Goal: Task Accomplishment & Management: Use online tool/utility

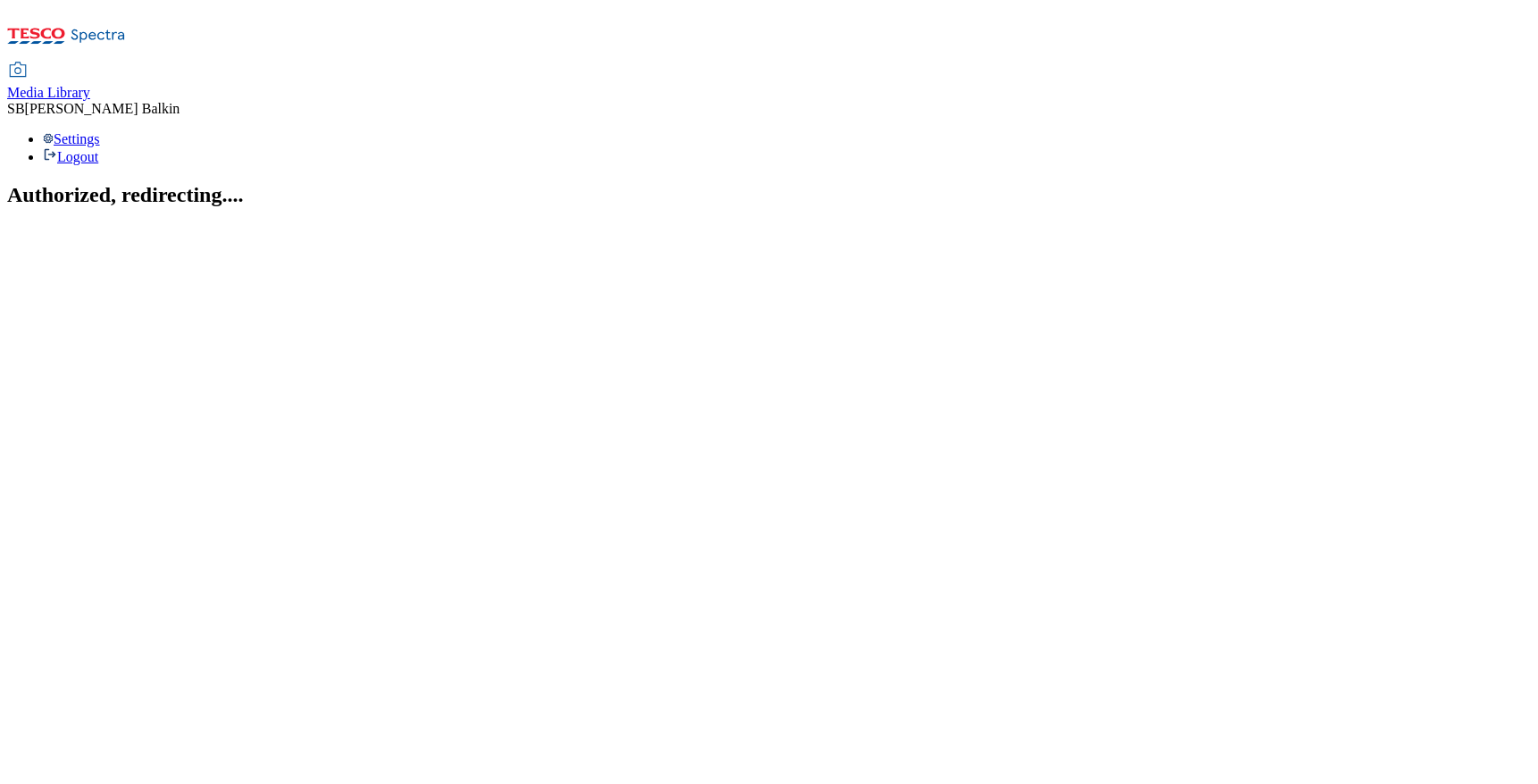
click at [90, 85] on span "Media Library" at bounding box center [49, 92] width 83 height 15
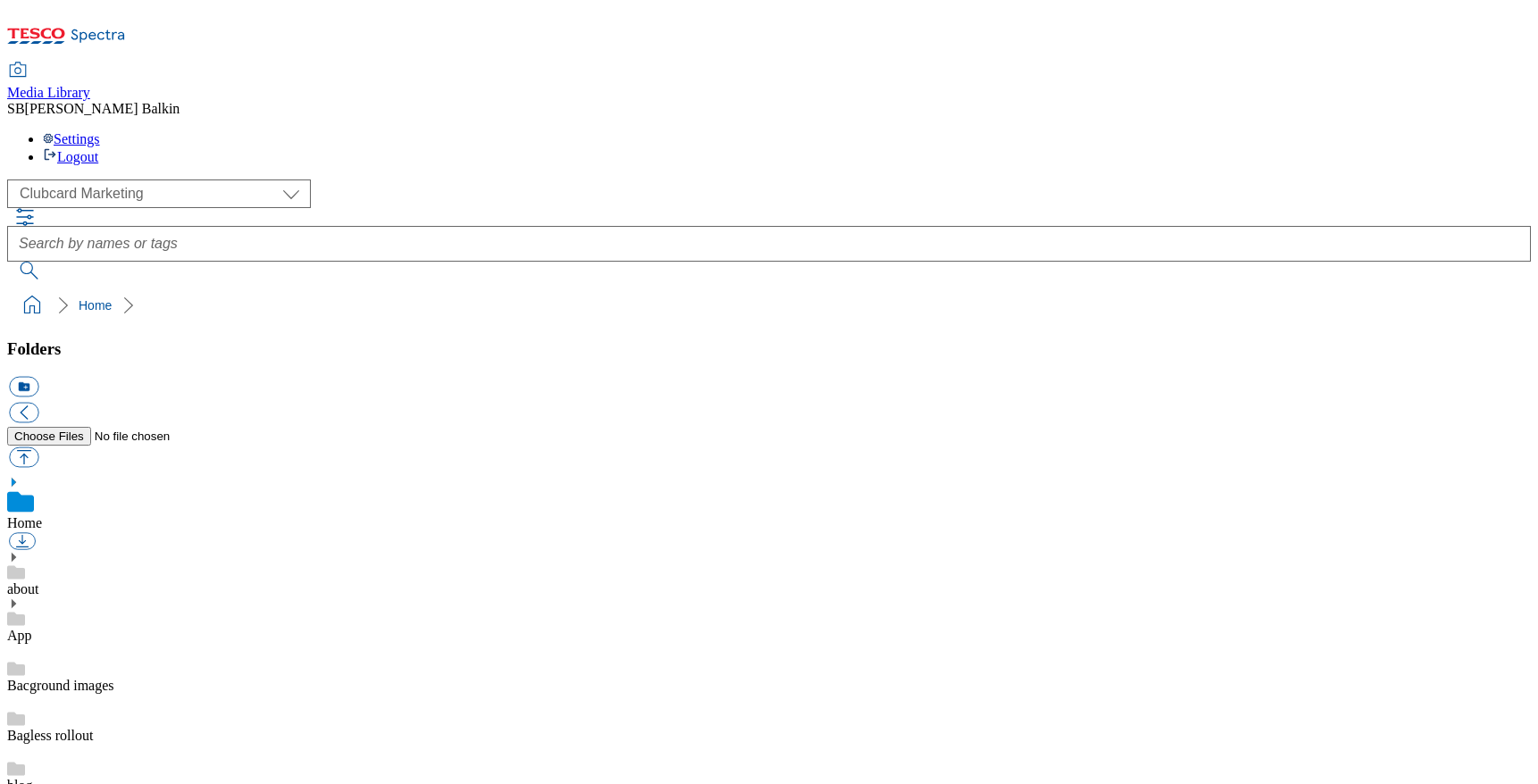
scroll to position [1, 0]
click at [154, 179] on div "( optional ) Clubcard Marketing Dotcom UK FnF Stores GHS Marketing UK GHS Produ…" at bounding box center [769, 193] width 1523 height 29
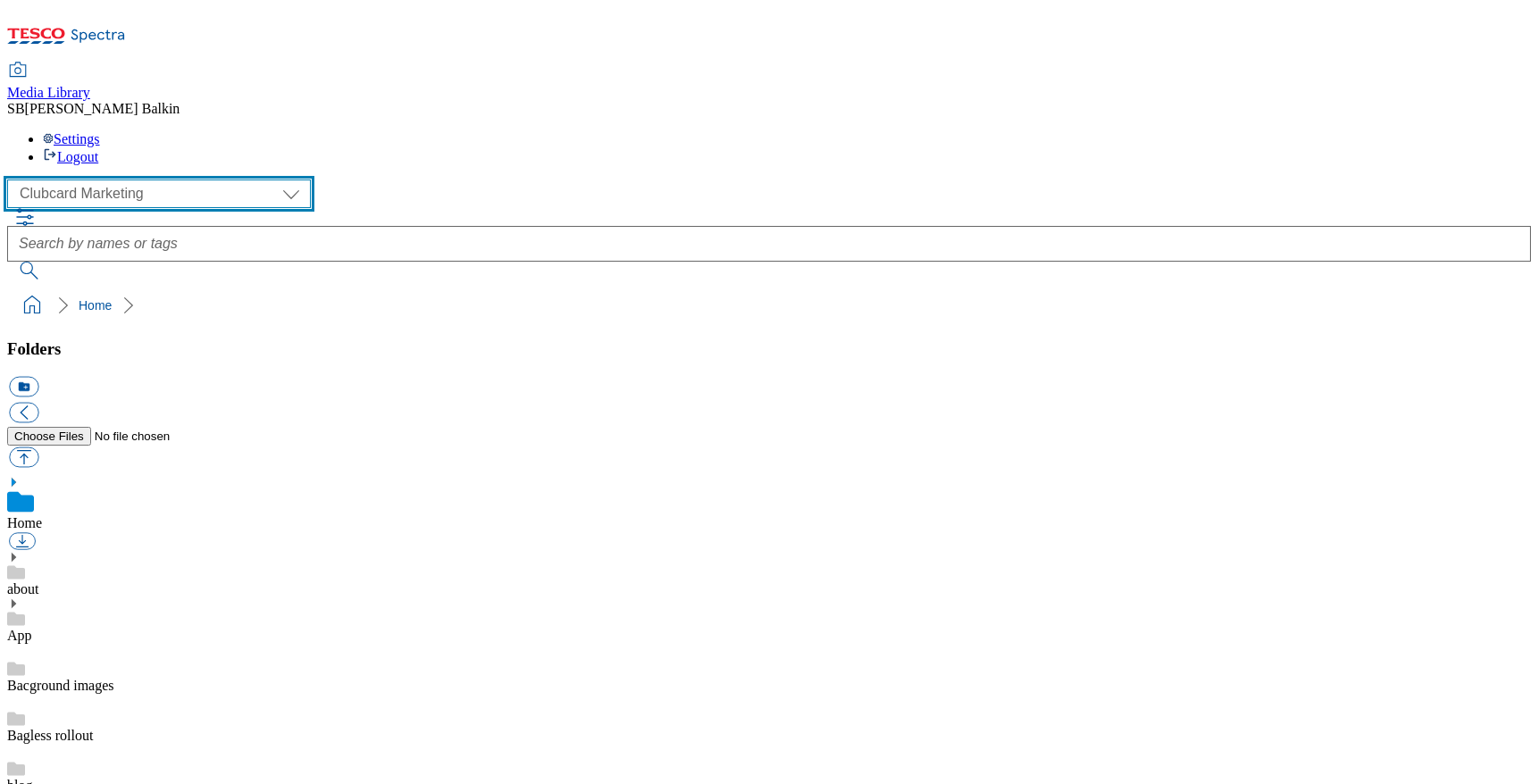
click at [161, 179] on select "Clubcard Marketing Dotcom UK FnF Stores GHS Marketing UK GHS Product UK GHS ROI…" at bounding box center [158, 193] width 304 height 29
select select "flare-ghs-mktg"
click at [13, 179] on select "Clubcard Marketing Dotcom UK FnF Stores GHS Marketing UK GHS Product UK GHS ROI…" at bounding box center [158, 193] width 304 height 29
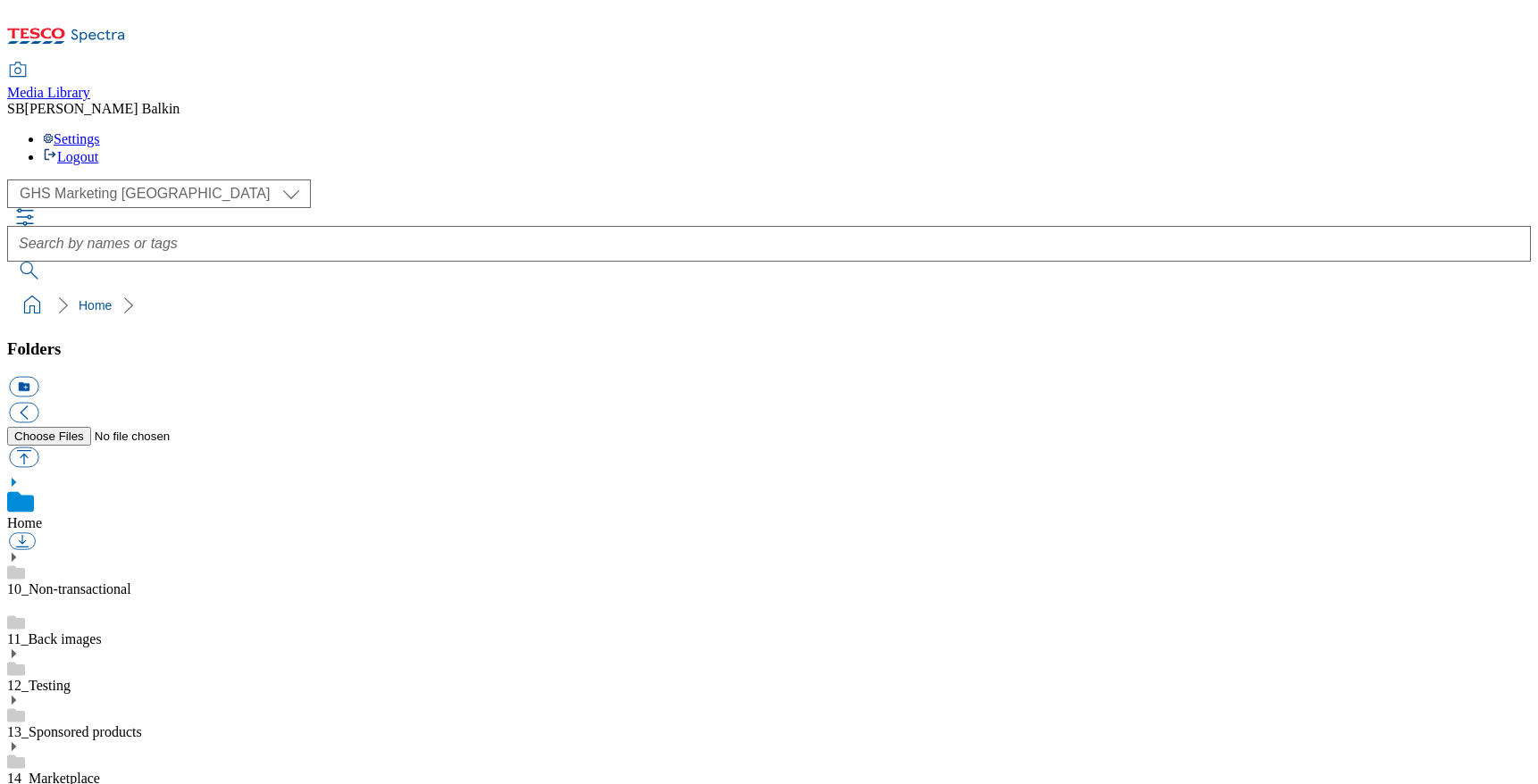
click at [16, 783] on use at bounding box center [14, 792] width 5 height 9
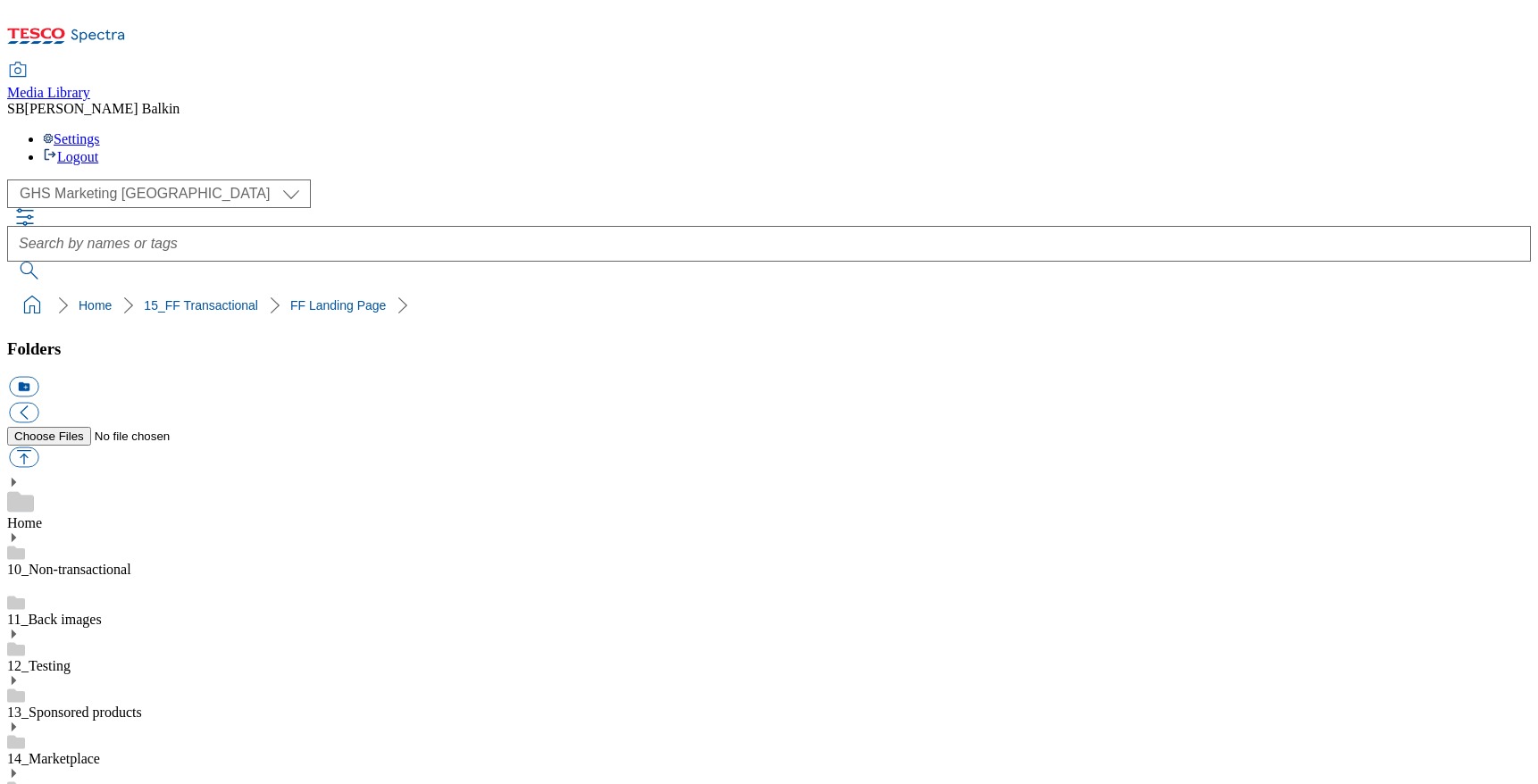
scroll to position [112, 0]
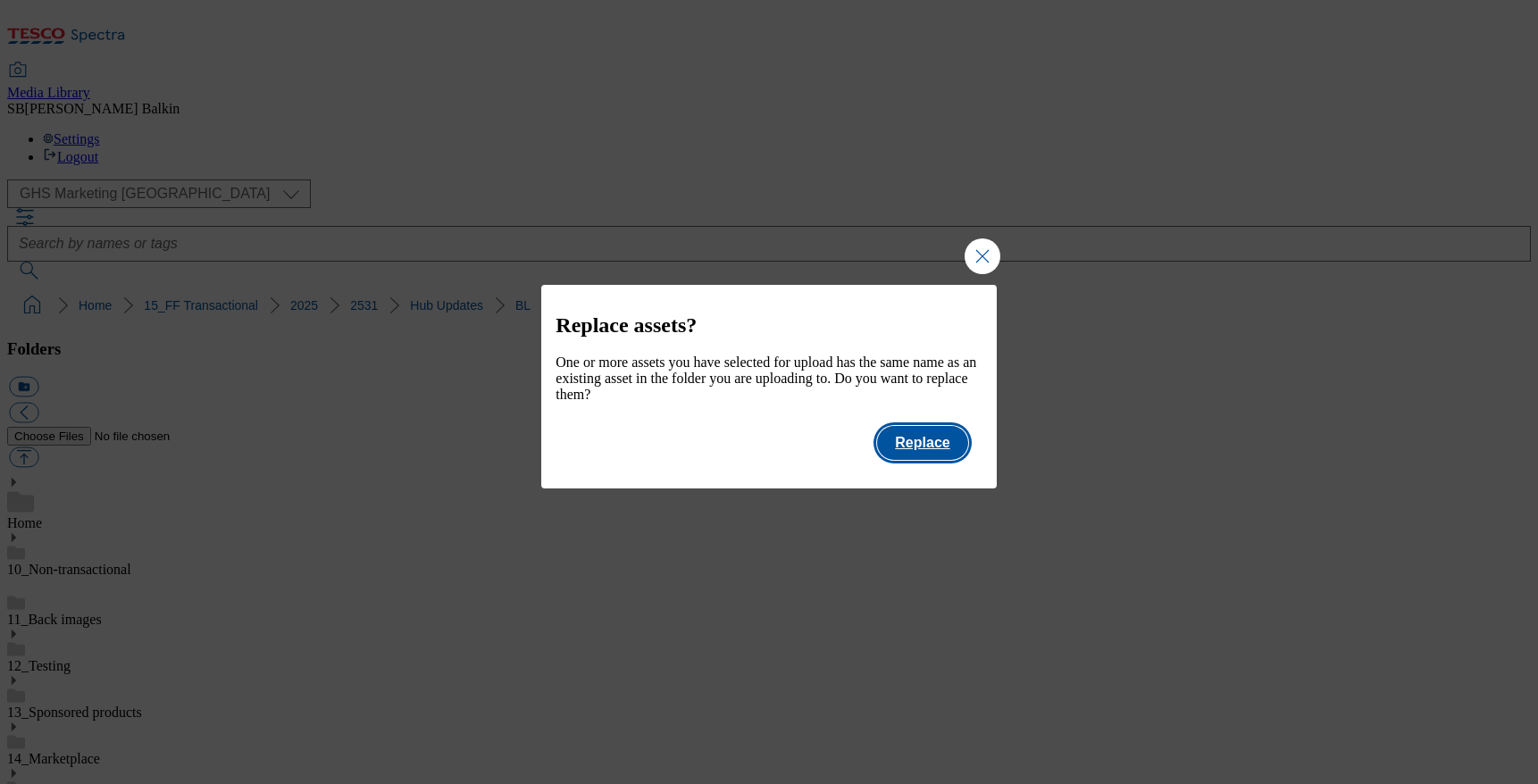
click at [947, 455] on button "Replace" at bounding box center [921, 442] width 90 height 34
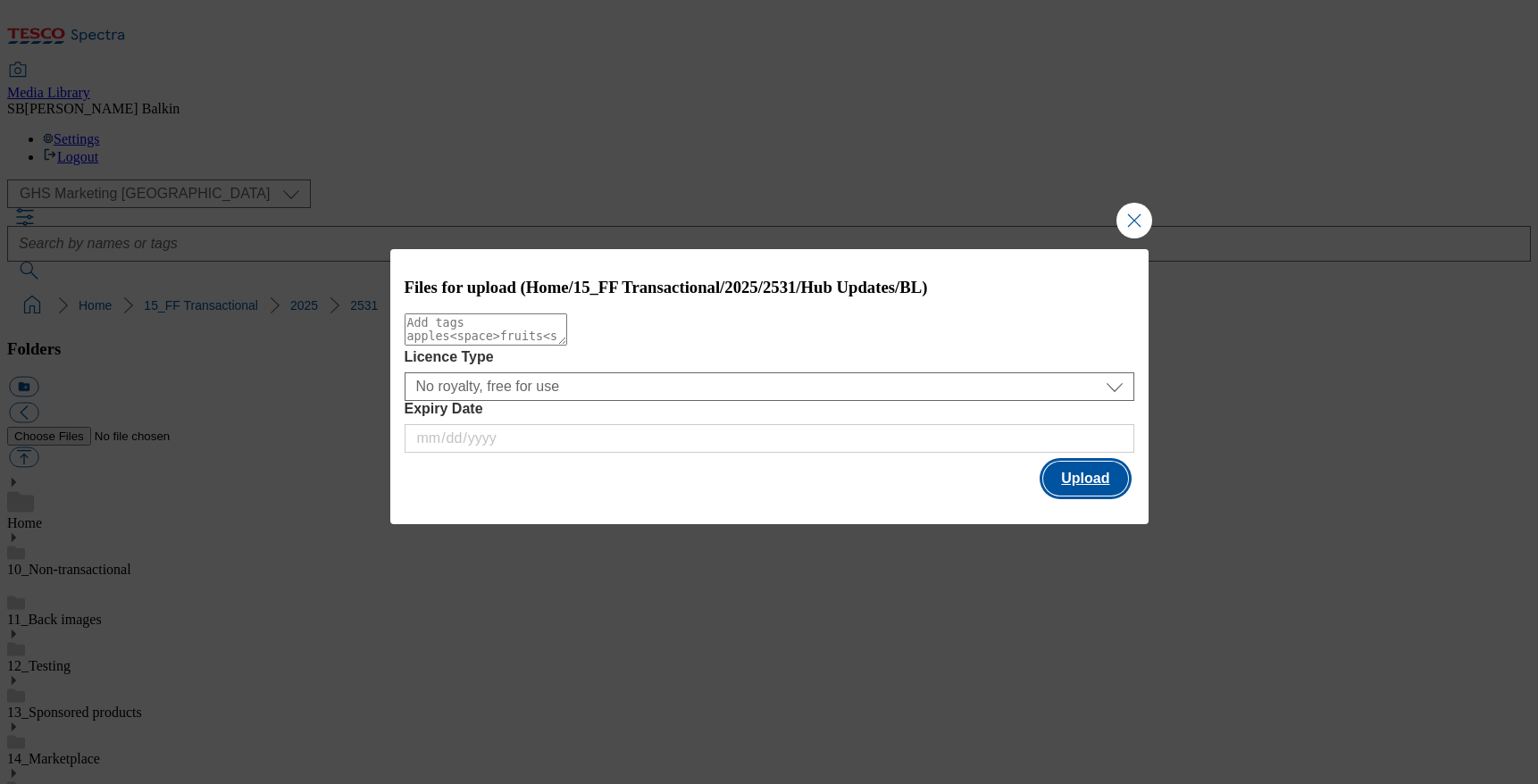
click at [1086, 478] on button "Upload" at bounding box center [1084, 478] width 84 height 34
